Goal: Find contact information: Find contact information

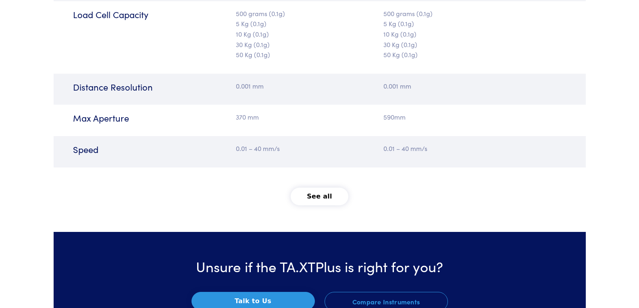
scroll to position [1089, 0]
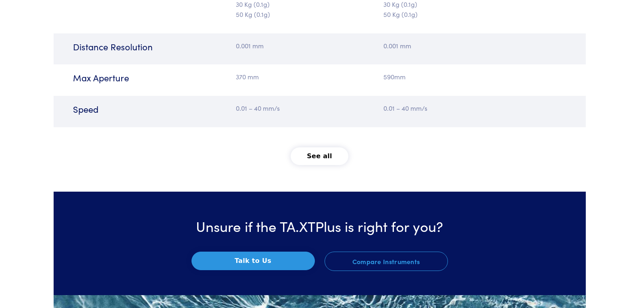
click at [310, 153] on button "See all" at bounding box center [320, 157] width 58 height 18
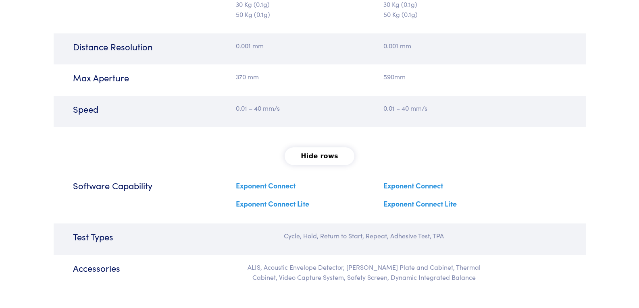
click at [269, 204] on link "Exponent Connect Lite" at bounding box center [272, 204] width 73 height 10
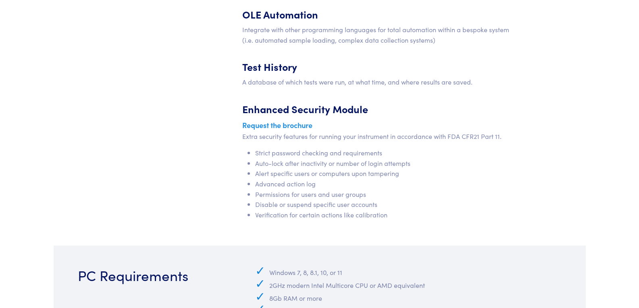
scroll to position [3747, 0]
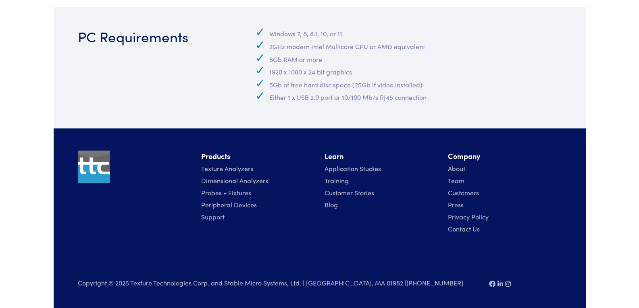
click at [461, 230] on link "Contact Us" at bounding box center [464, 229] width 32 height 9
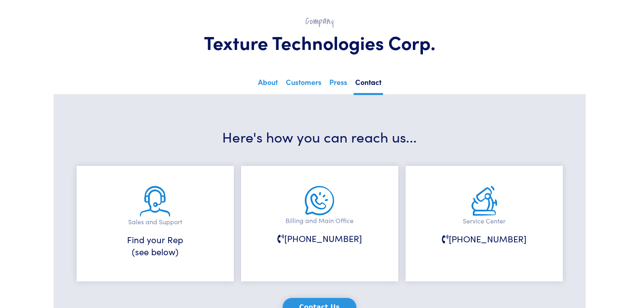
scroll to position [81, 0]
